Goal: Task Accomplishment & Management: Complete application form

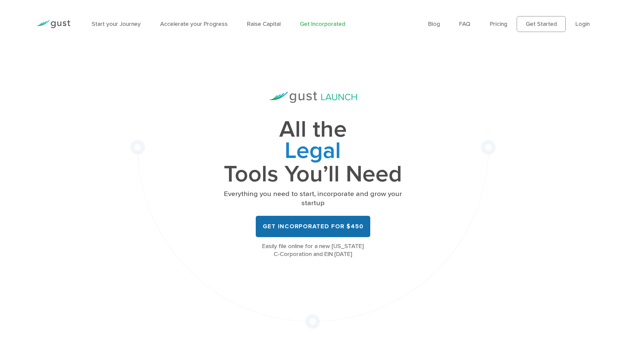
click at [326, 223] on link "Get Incorporated for $450" at bounding box center [313, 226] width 115 height 21
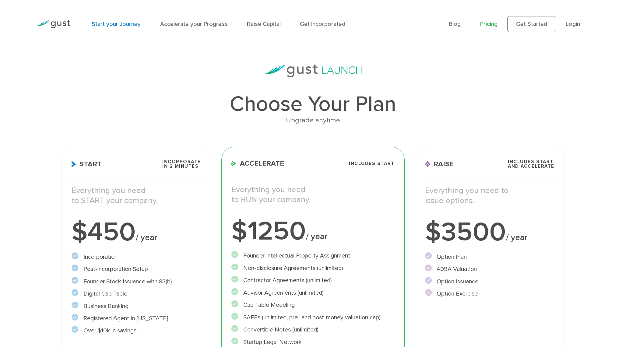
click at [111, 22] on link "Start your Journey" at bounding box center [116, 23] width 49 height 7
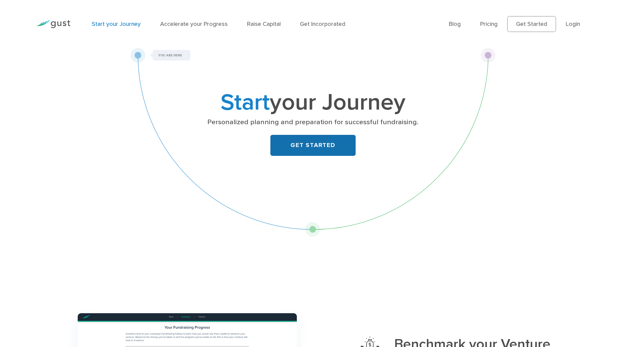
click at [314, 146] on link "GET STARTED" at bounding box center [312, 145] width 85 height 21
